Goal: Check status: Check status

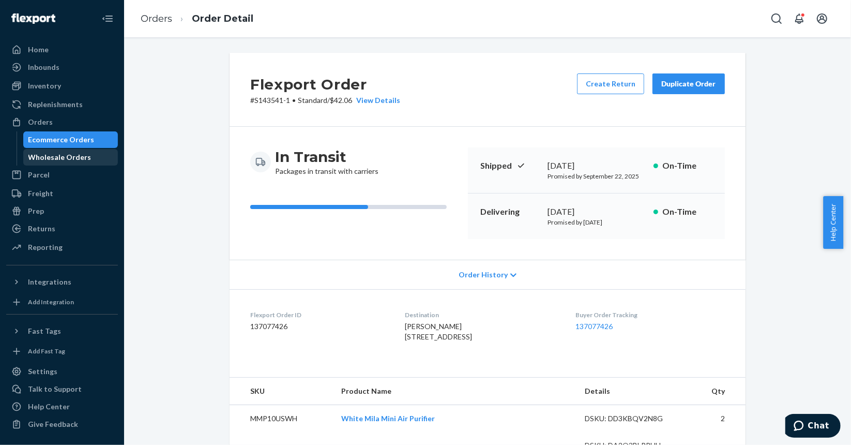
scroll to position [476, 0]
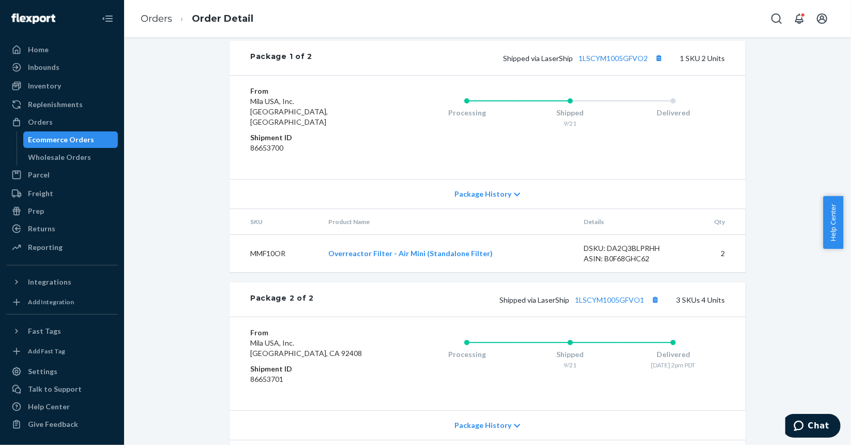
click at [77, 143] on div "Ecommerce Orders" at bounding box center [61, 139] width 66 height 10
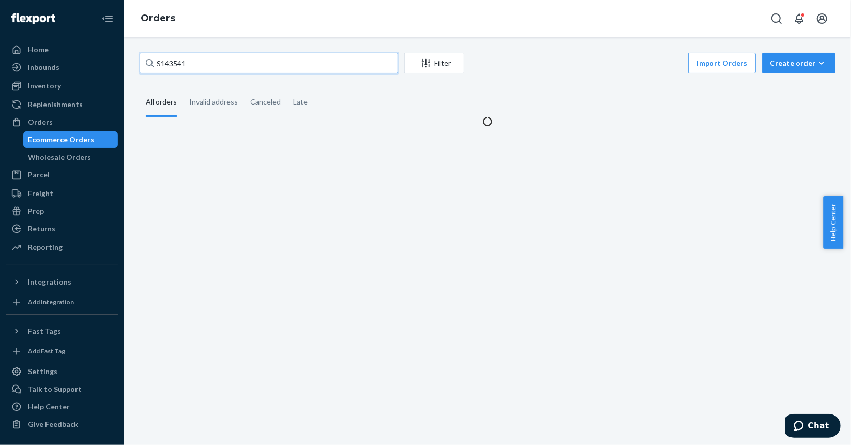
click at [239, 72] on input "S143541" at bounding box center [269, 63] width 259 height 21
paste input "8066"
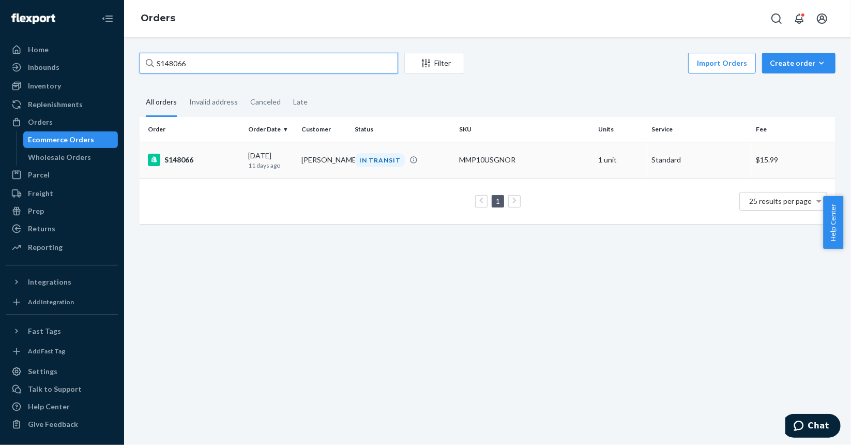
type input "S148066"
click at [211, 171] on td "S148066" at bounding box center [192, 160] width 104 height 36
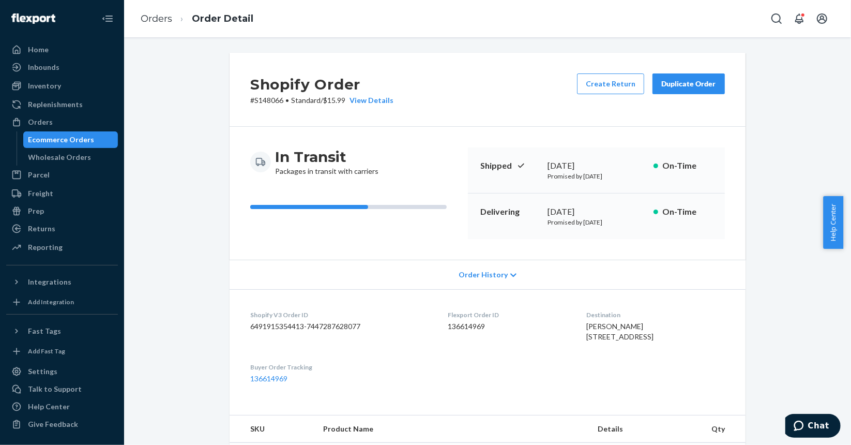
click at [87, 141] on div "Ecommerce Orders" at bounding box center [61, 139] width 66 height 10
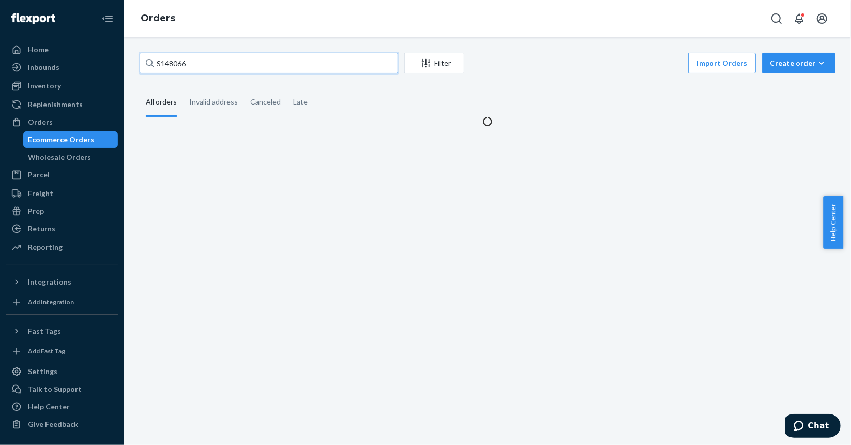
click at [264, 64] on input "S148066" at bounding box center [269, 63] width 259 height 21
paste input "9456"
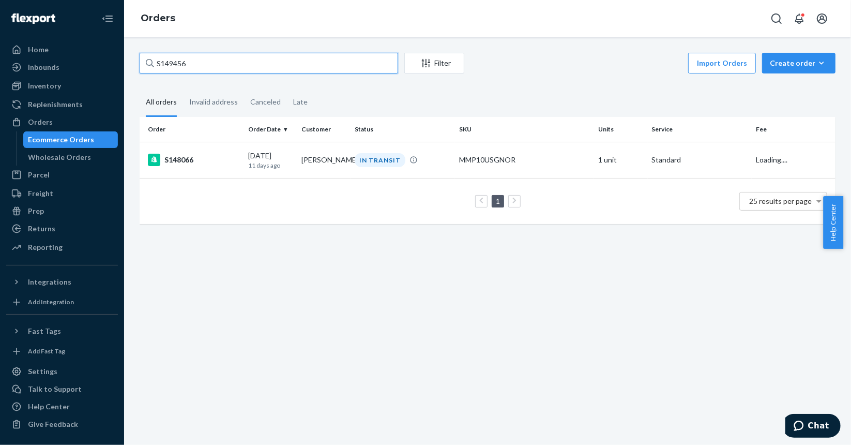
type input "S149456"
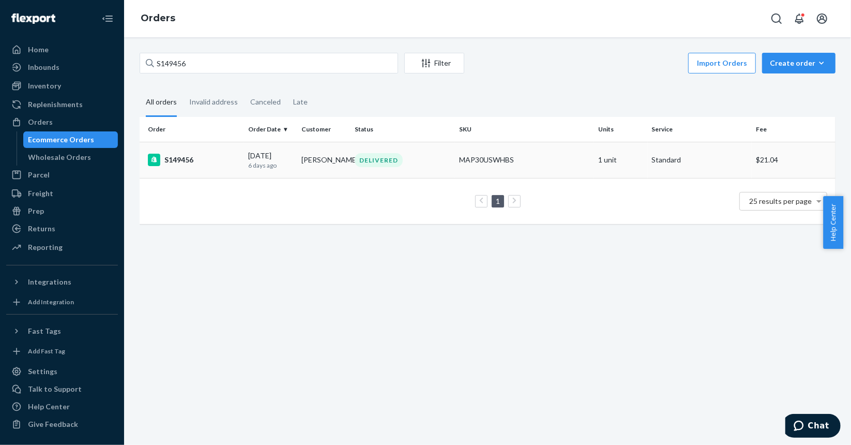
click at [221, 164] on div "S149456" at bounding box center [194, 160] width 92 height 12
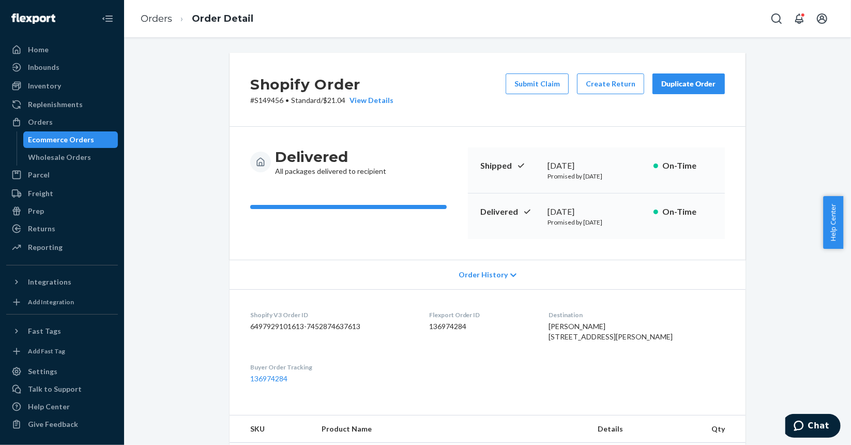
scroll to position [207, 0]
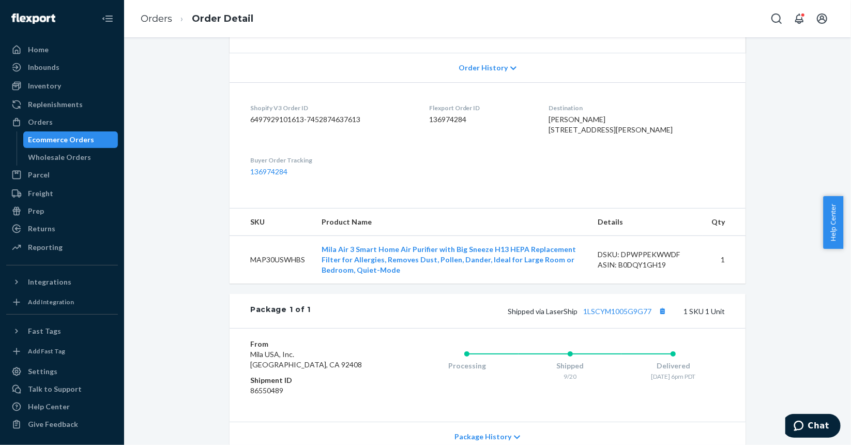
click at [613, 116] on span "[PERSON_NAME] [STREET_ADDRESS][PERSON_NAME]" at bounding box center [611, 124] width 124 height 19
copy span "[PERSON_NAME]"
